Goal: Obtain resource: Obtain resource

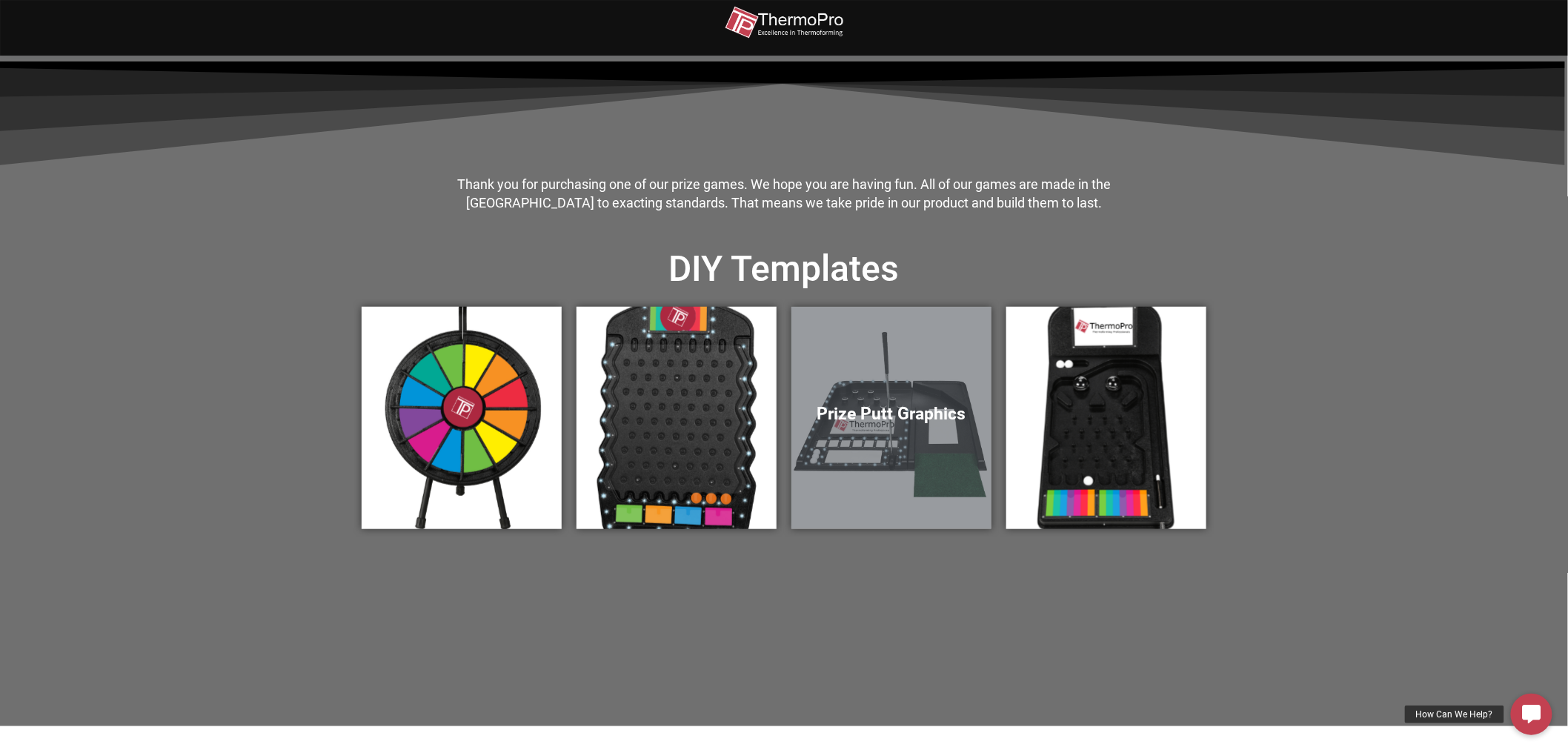
scroll to position [411, 0]
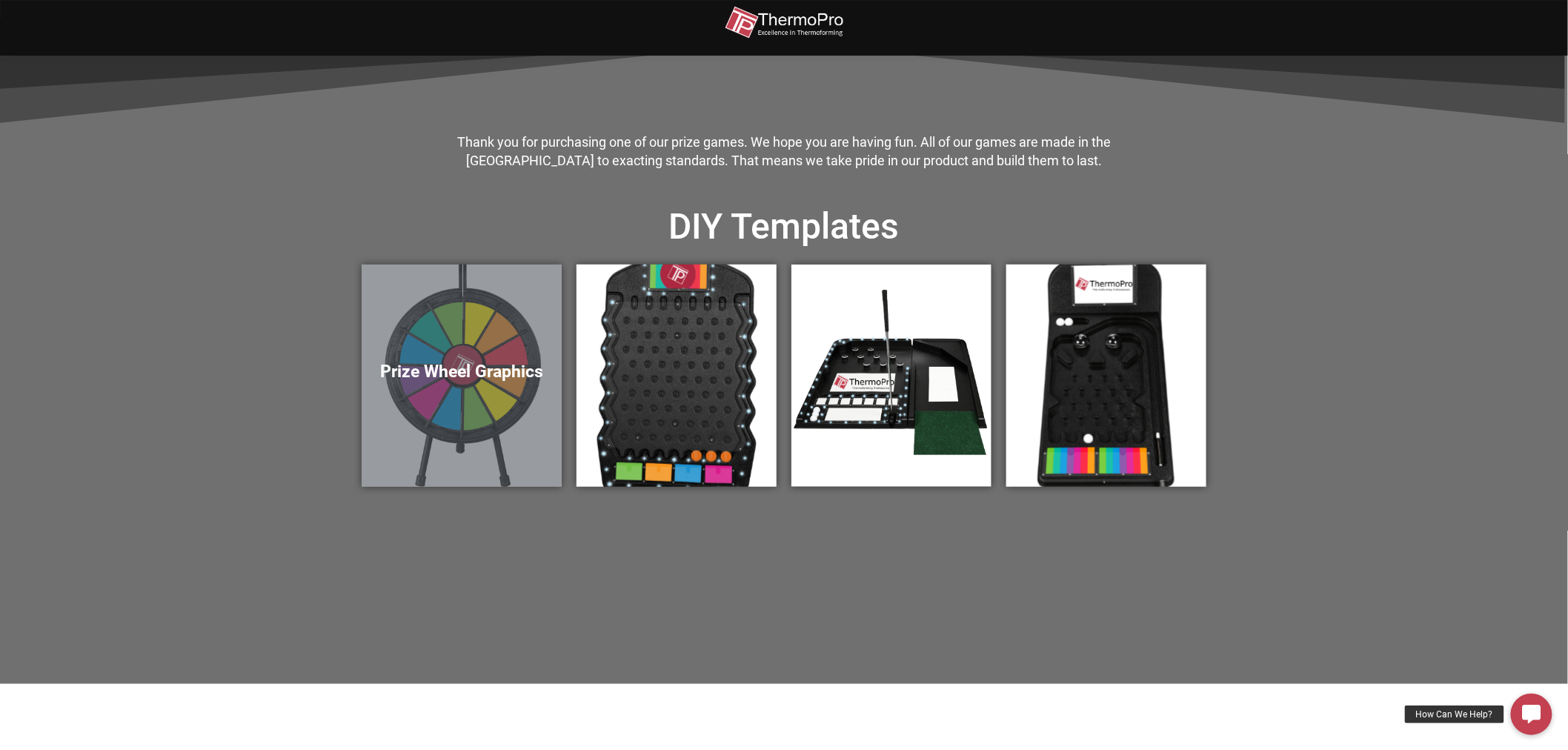
click at [497, 390] on div "Prize Wheel Graphics" at bounding box center [461, 375] width 200 height 222
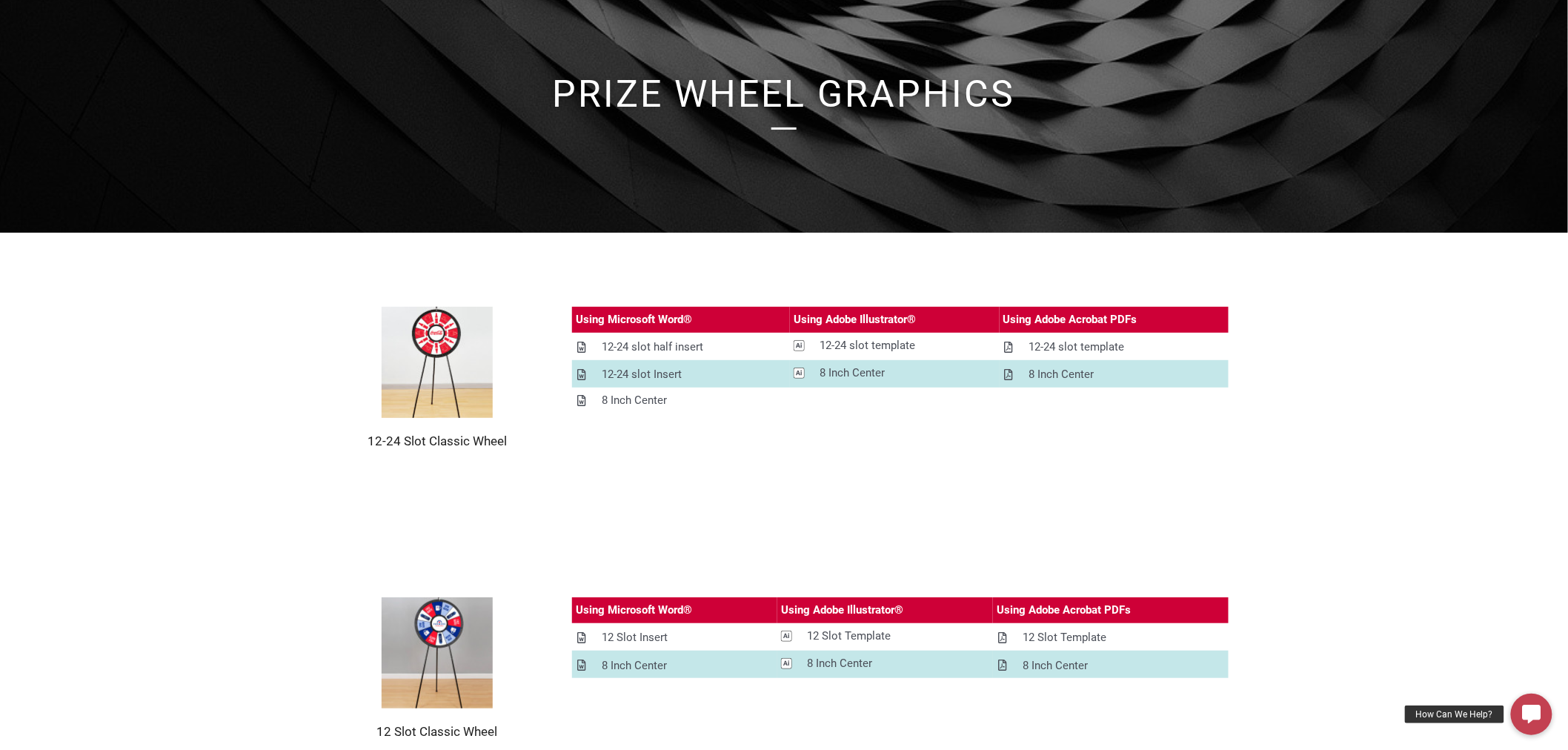
scroll to position [137, 0]
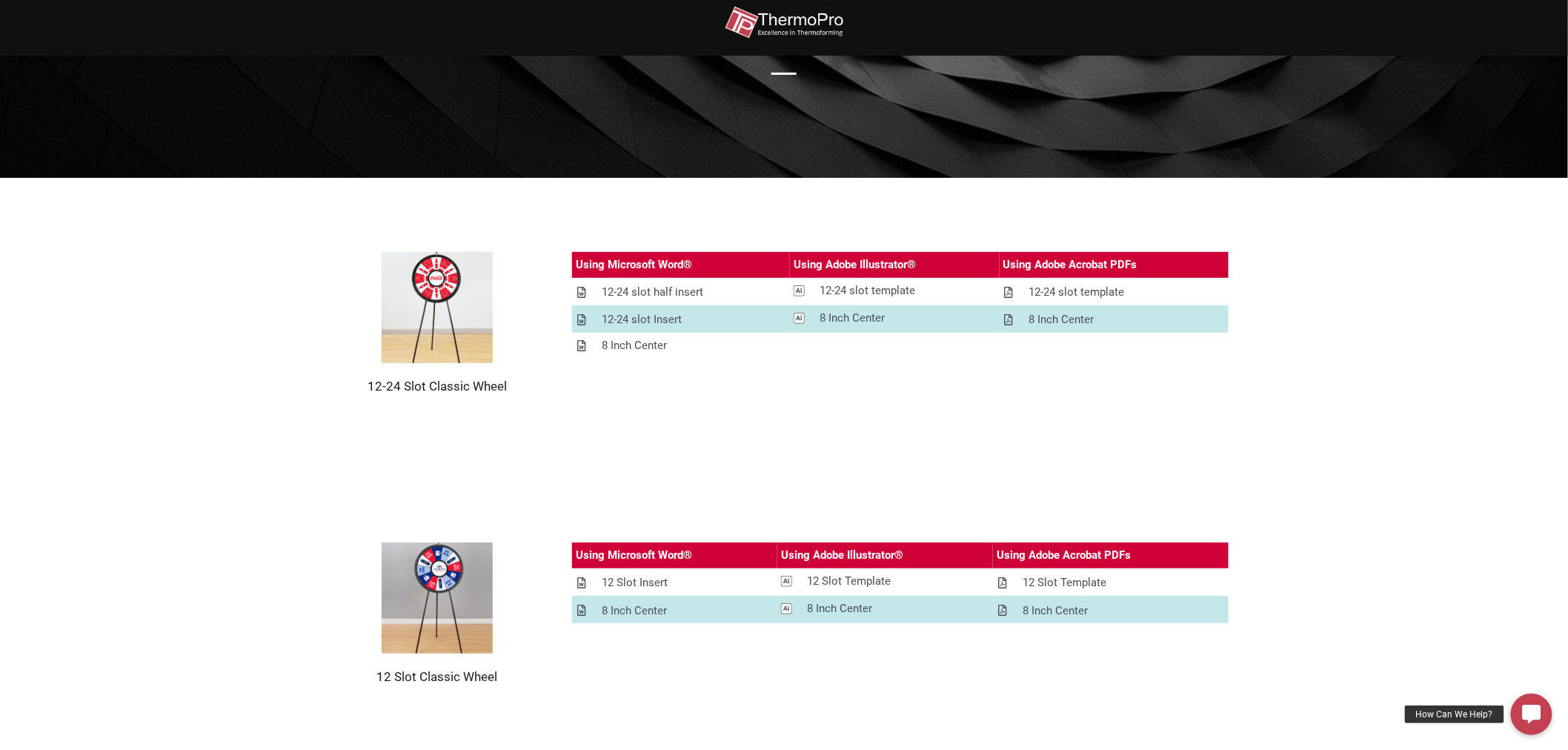
drag, startPoint x: 662, startPoint y: 298, endPoint x: 969, endPoint y: 378, distance: 317.3
click at [969, 378] on div "Using Microsoft Word® Using Adobe Illustrator® Using Adobe Acrobat PDFs 12-24 s…" at bounding box center [900, 322] width 656 height 143
click at [694, 297] on div "12-24 slot half insert" at bounding box center [653, 292] width 102 height 19
click at [668, 316] on div "12-24 slot Insert" at bounding box center [641, 319] width 80 height 19
click at [664, 349] on div "8 Inch Center" at bounding box center [634, 346] width 65 height 19
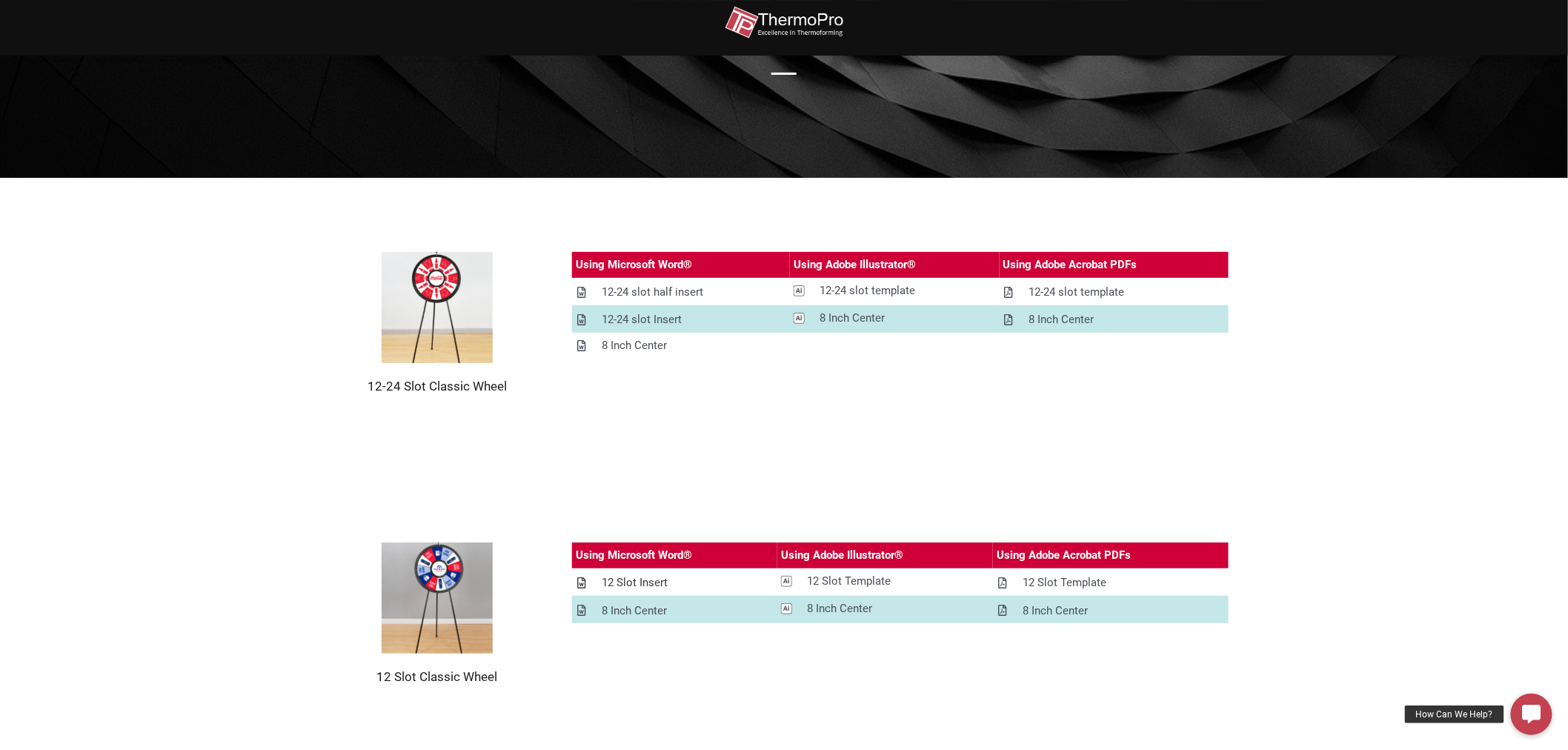
click at [638, 588] on div "12 Slot Insert" at bounding box center [635, 582] width 66 height 19
click at [638, 612] on div "8 Inch Center" at bounding box center [634, 610] width 65 height 19
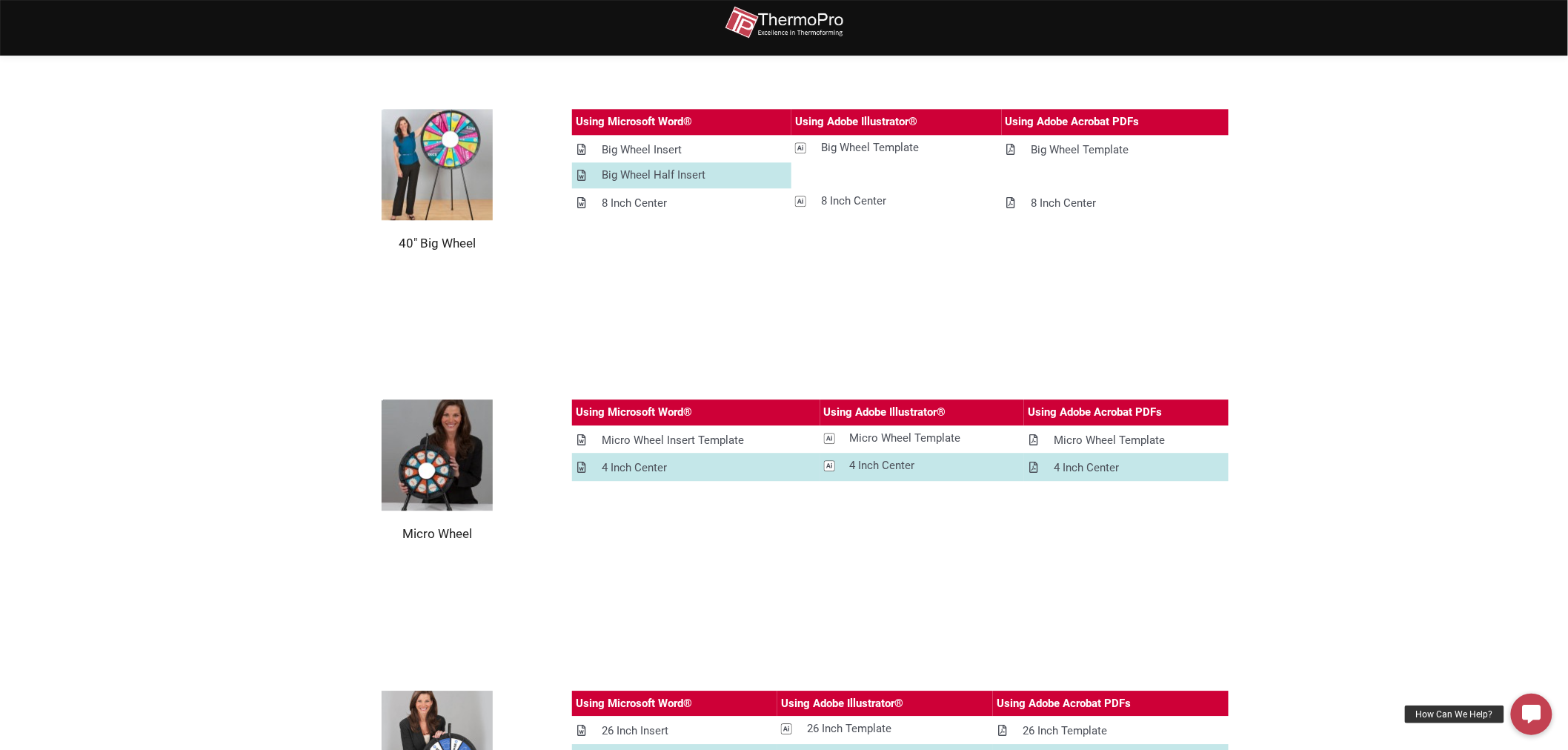
scroll to position [1425, 0]
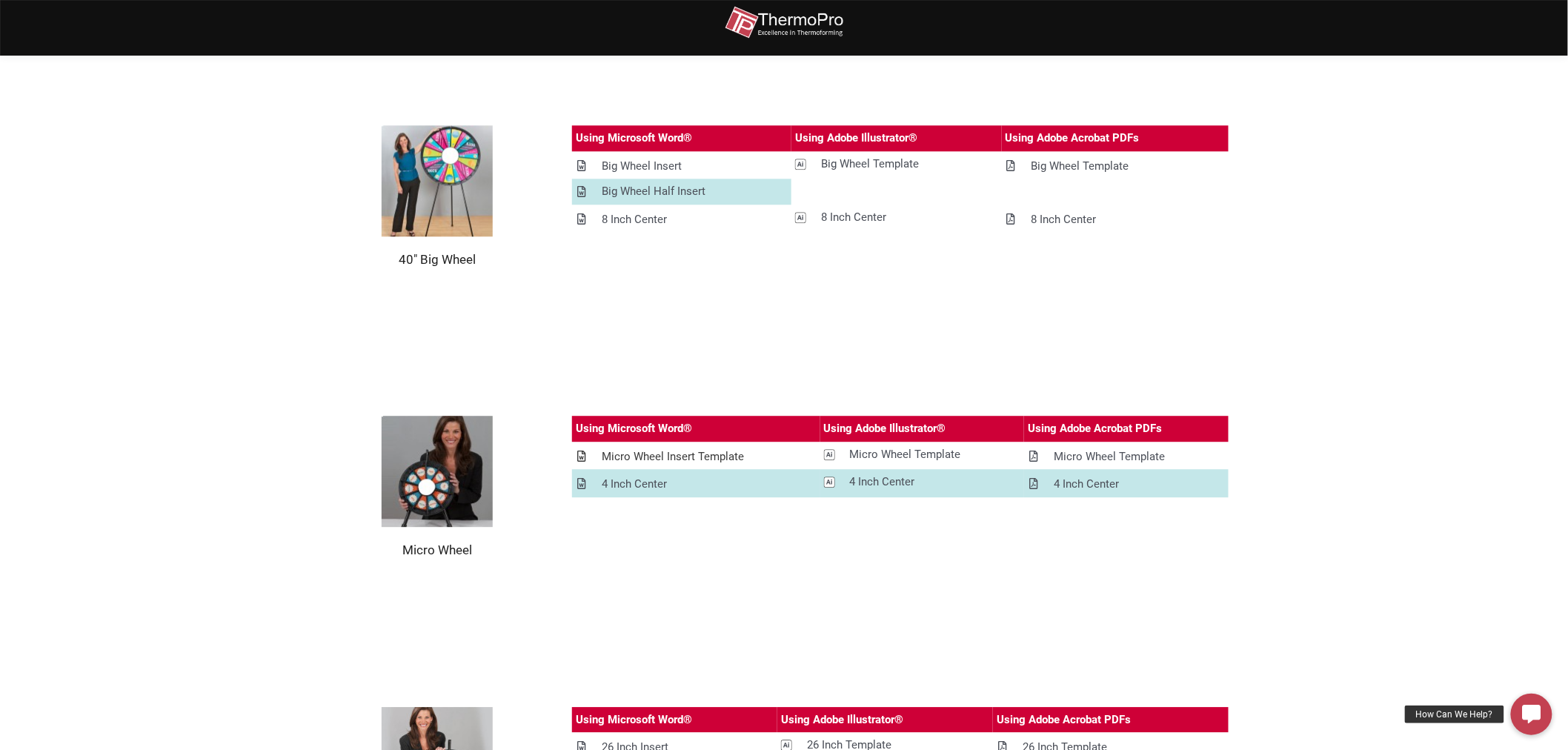
click at [721, 449] on div "Micro Wheel Insert Template" at bounding box center [673, 457] width 143 height 19
click at [656, 483] on div "4 Inch Center" at bounding box center [634, 484] width 65 height 19
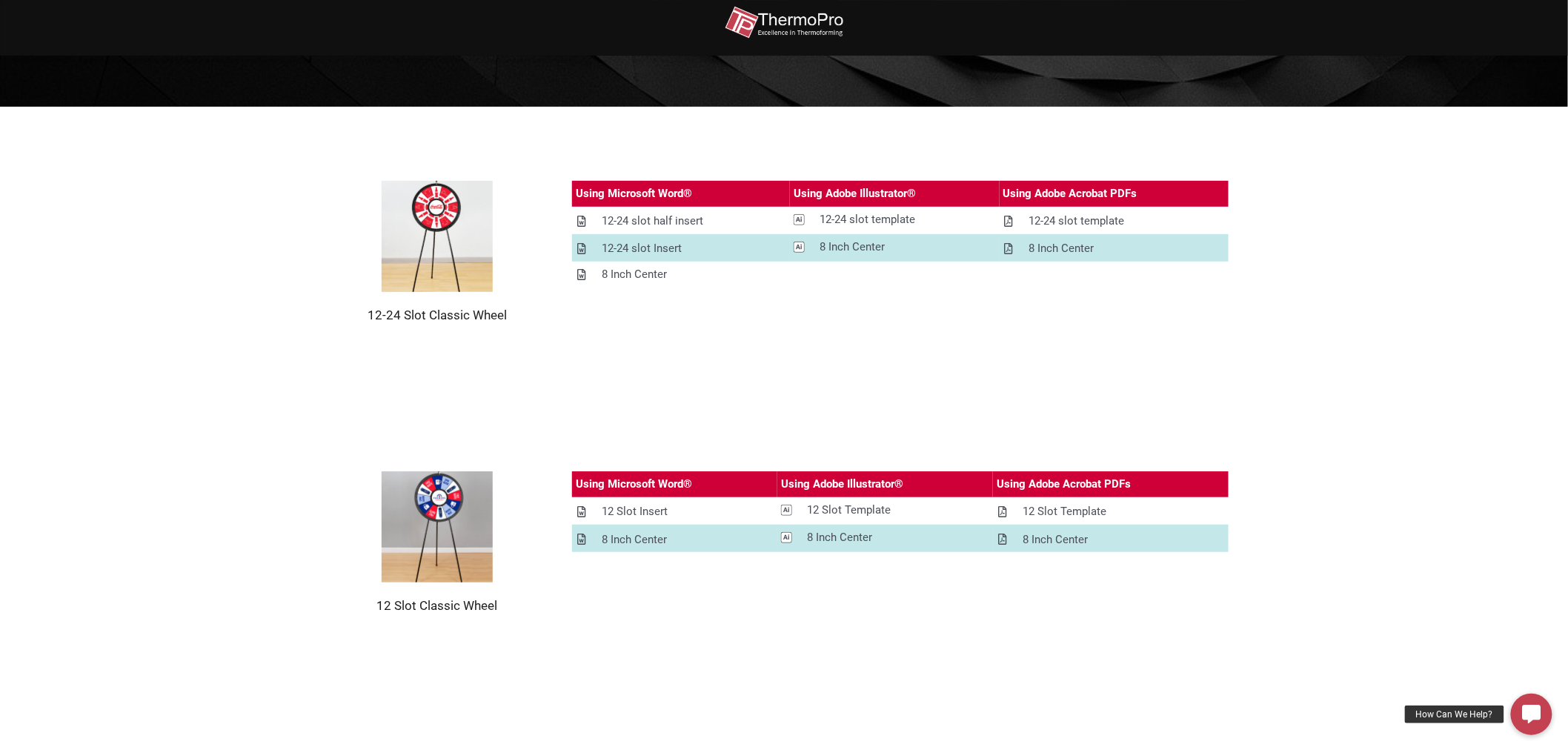
scroll to position [53, 0]
